Goal: Book appointment/travel/reservation

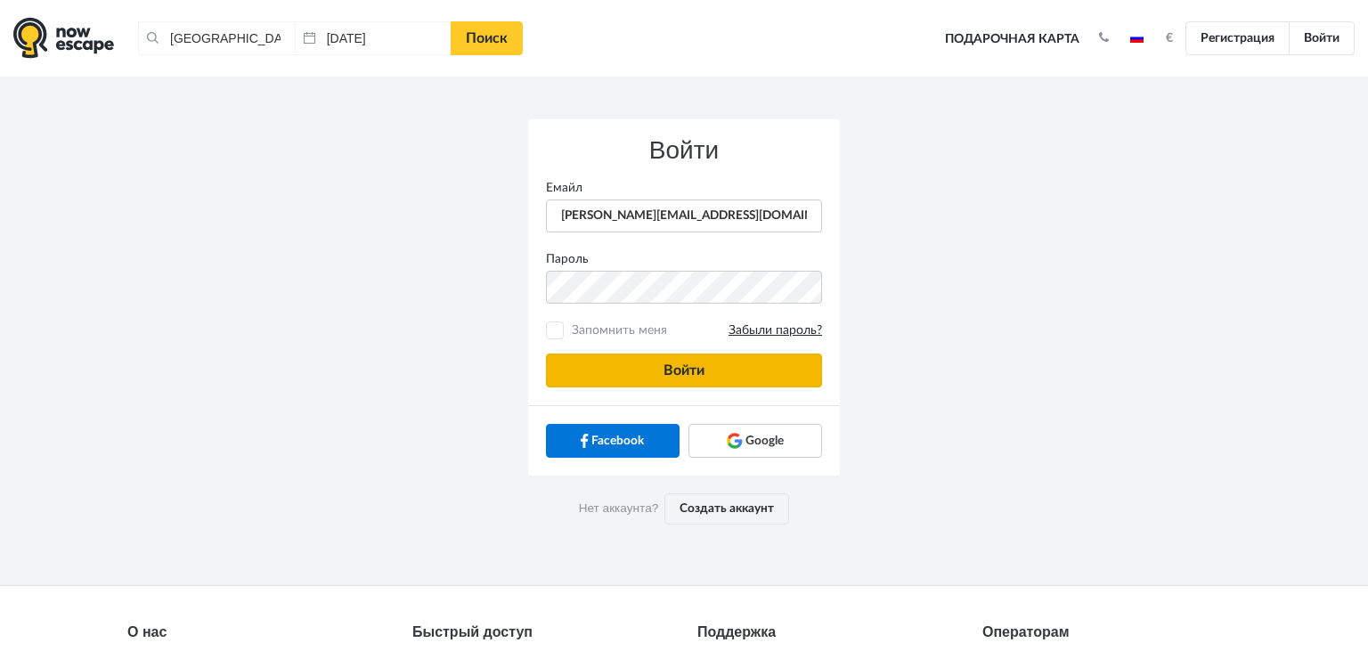
type input "anatoly@imaginaris.ee"
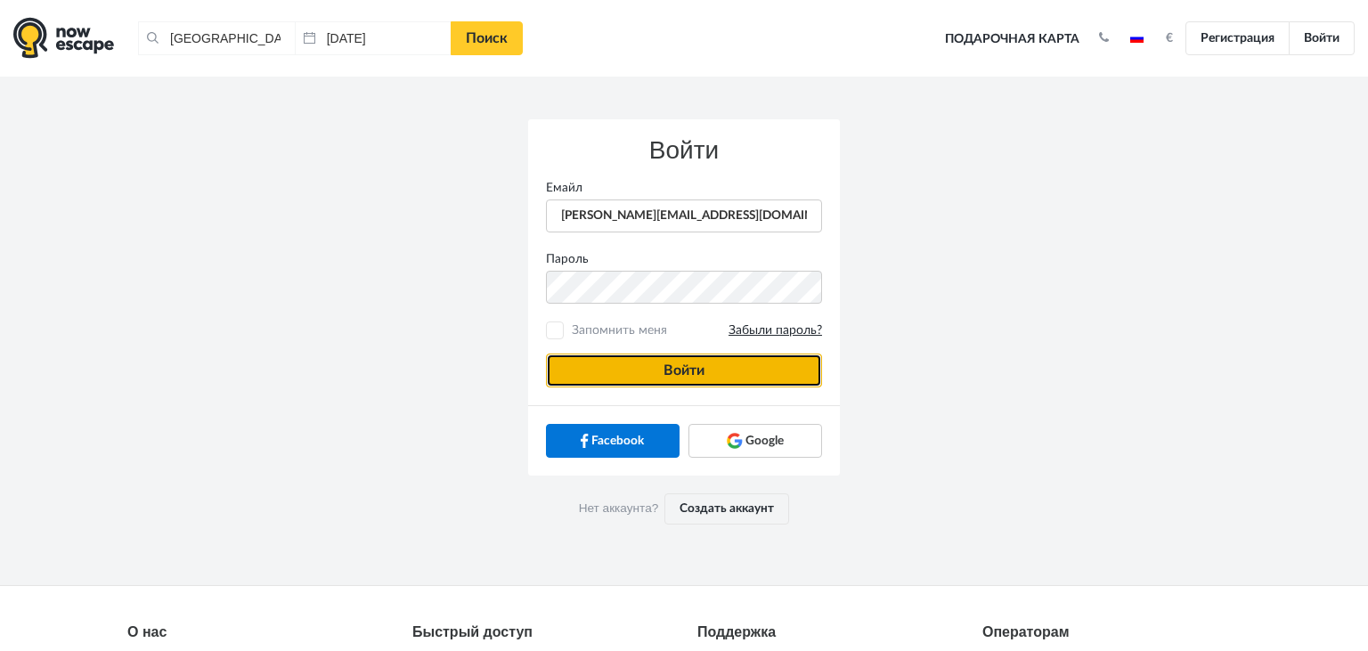
click at [600, 361] on button "Войти" at bounding box center [684, 370] width 276 height 34
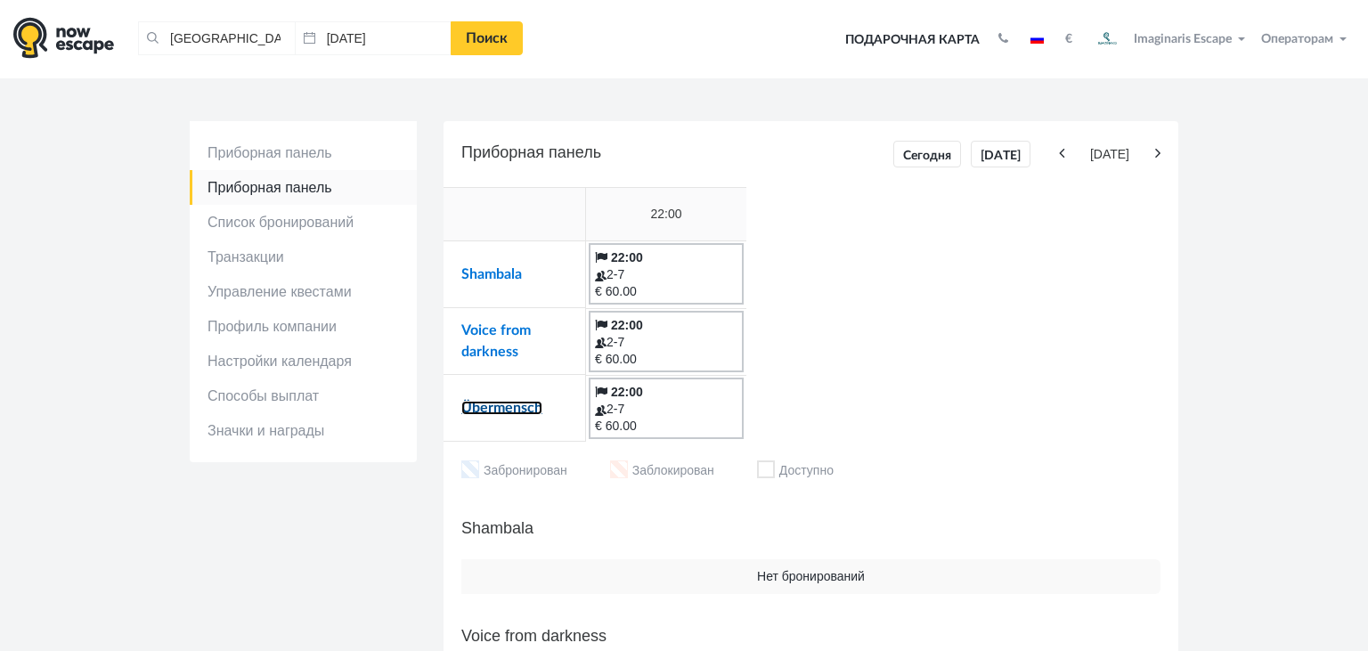
click at [492, 412] on link "Übermensch" at bounding box center [501, 408] width 81 height 14
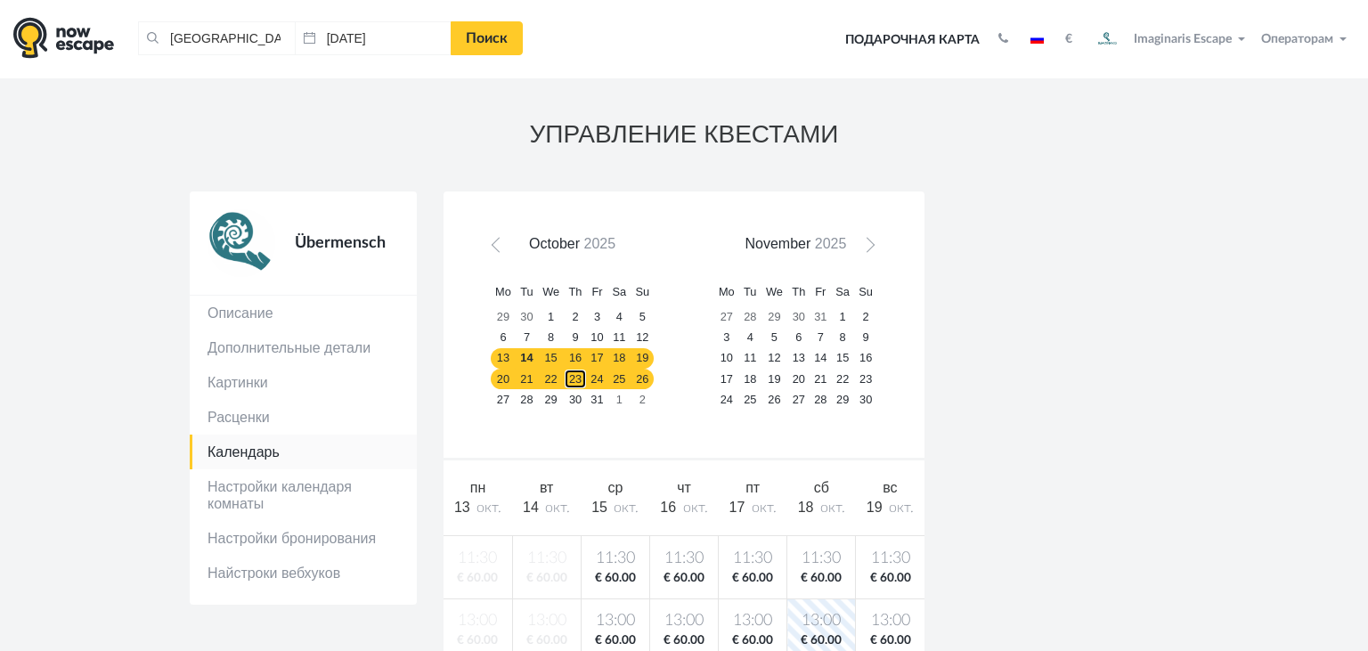
click at [579, 379] on link "23" at bounding box center [575, 379] width 22 height 20
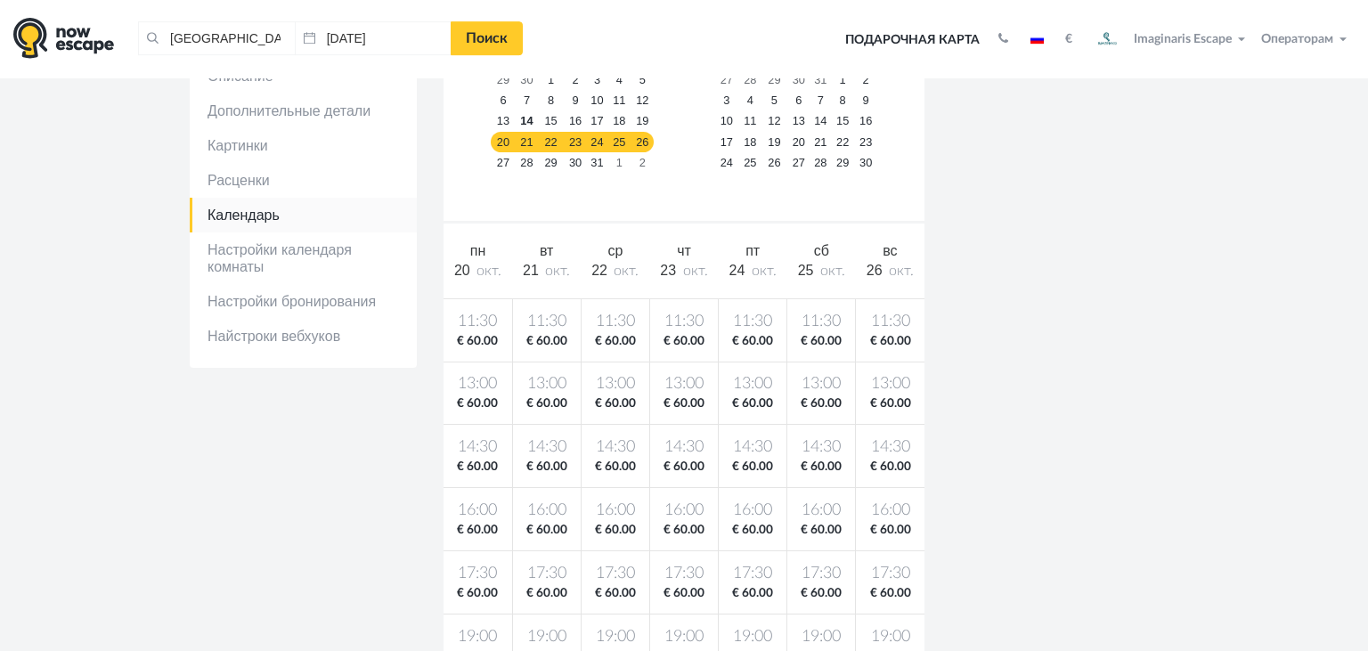
scroll to position [413, 0]
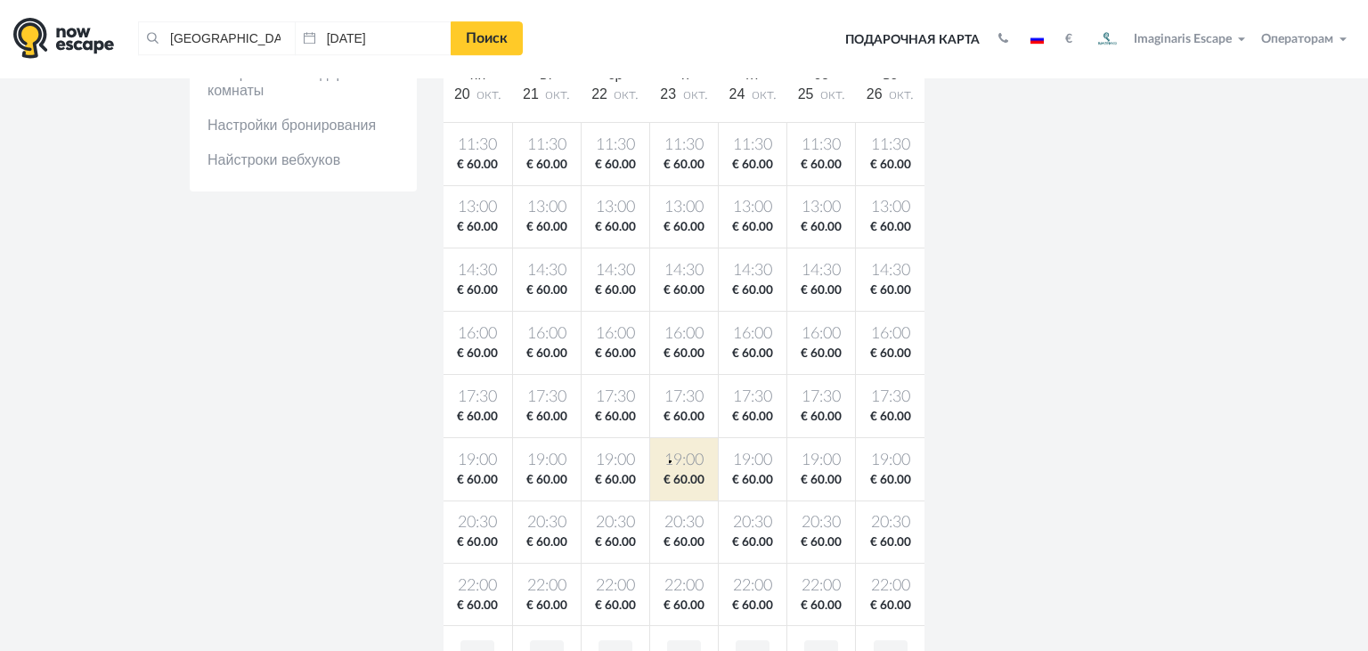
click at [669, 460] on body "Таллин, Эстония Очистить все Таллин, Эстония 14.10.2025 Поиск Toggle navigation…" at bounding box center [684, 479] width 1368 height 1784
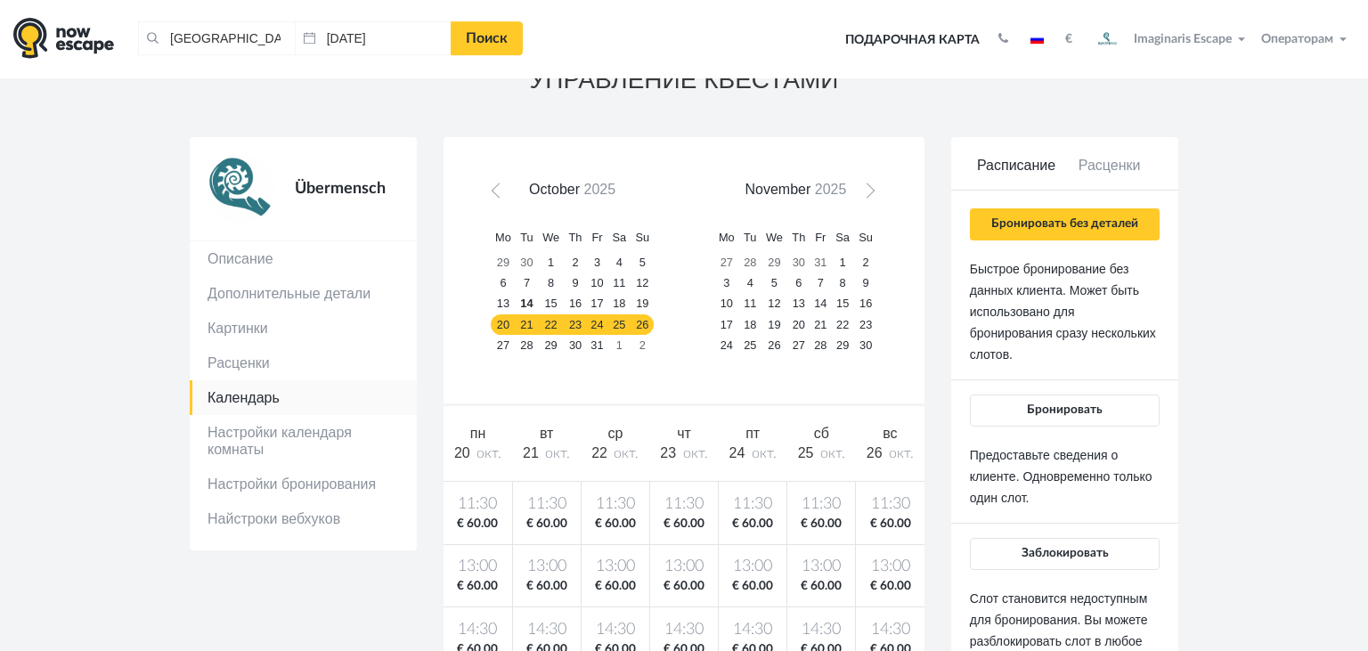
scroll to position [53, 0]
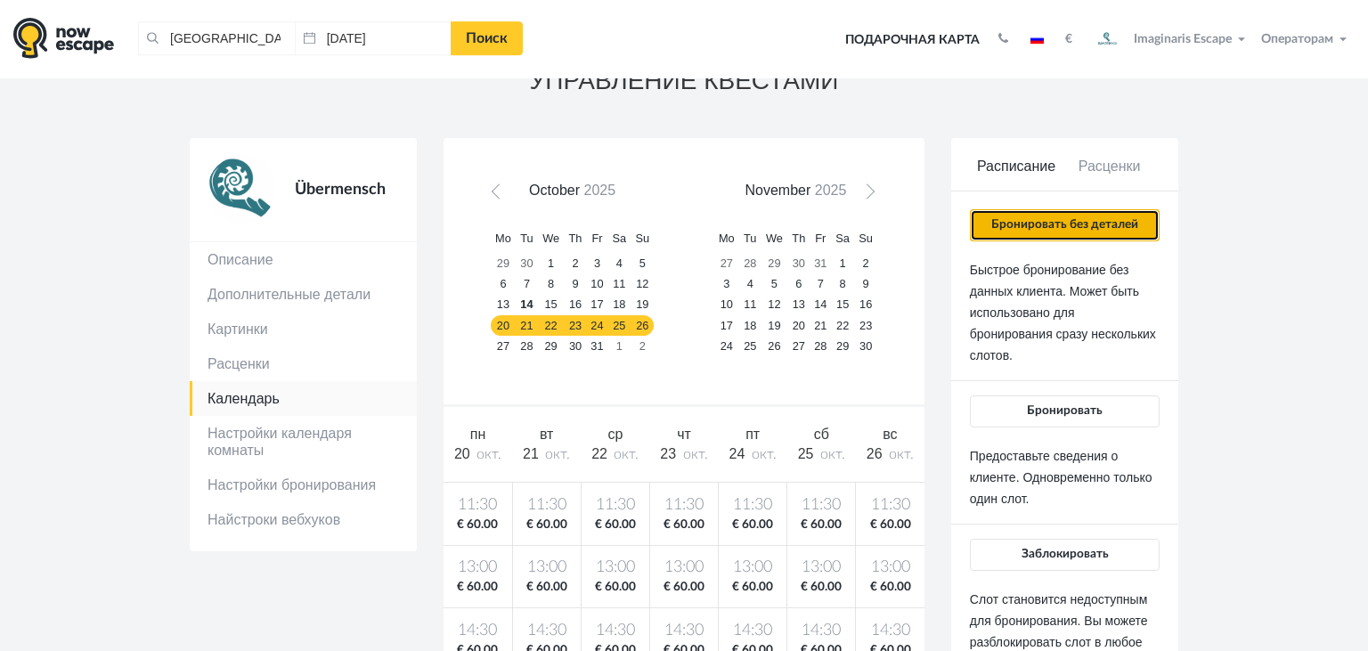
click at [1043, 225] on button "Бронировать без деталей" at bounding box center [1065, 225] width 190 height 32
